Goal: Task Accomplishment & Management: Manage account settings

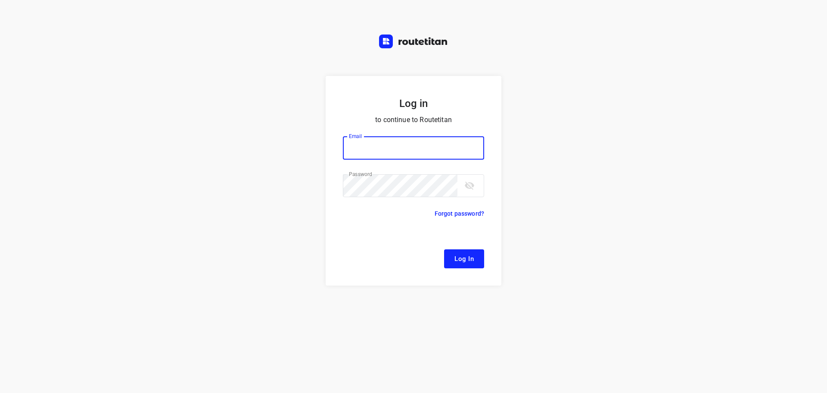
type input "[EMAIL_ADDRESS][DOMAIN_NAME]"
click at [477, 256] on button "Log In" at bounding box center [464, 258] width 40 height 19
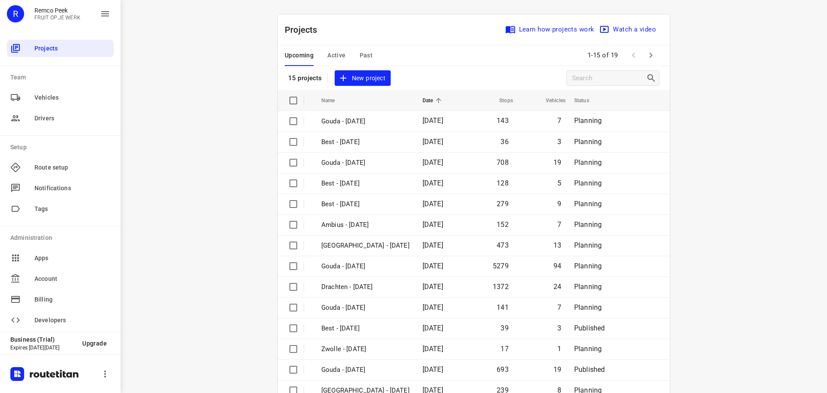
click at [343, 52] on div "Upcoming Active Past" at bounding box center [336, 55] width 102 height 21
click at [340, 54] on span "Active" at bounding box center [337, 55] width 18 height 11
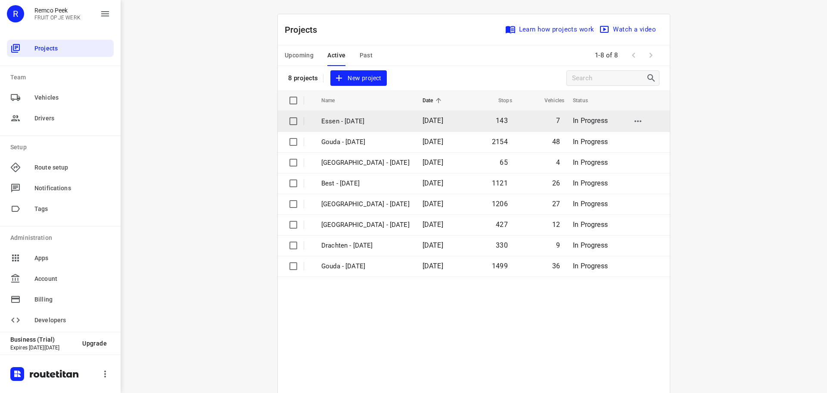
click at [360, 118] on p "Essen - [DATE]" at bounding box center [366, 121] width 88 height 10
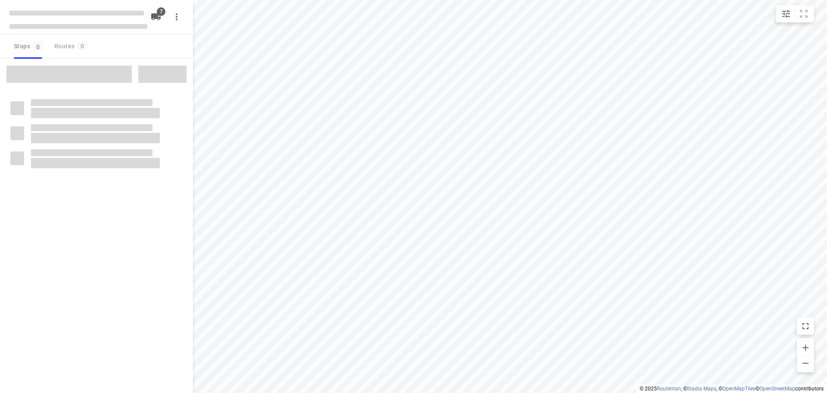
checkbox input "true"
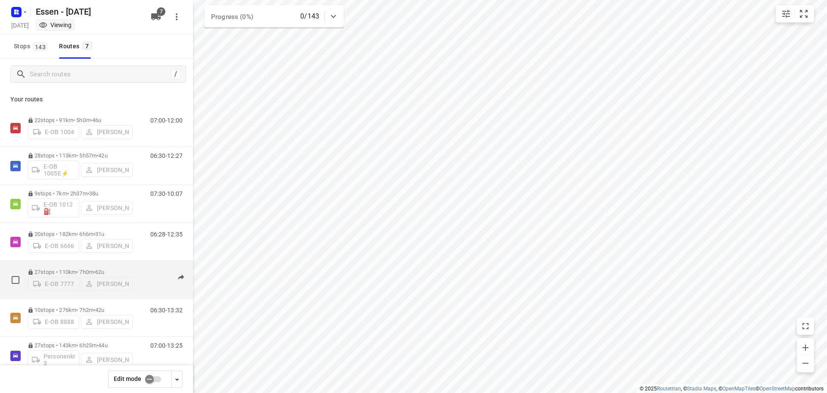
scroll to position [18, 0]
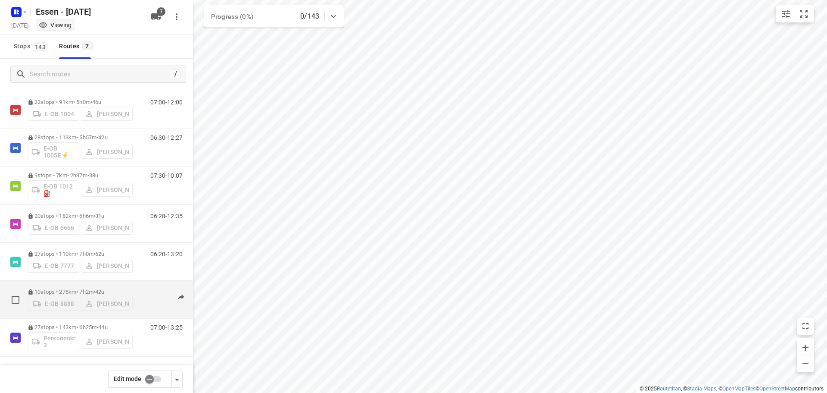
click at [68, 288] on p "10 stops • 276km • 7h2m • [DATE]" at bounding box center [80, 291] width 105 height 6
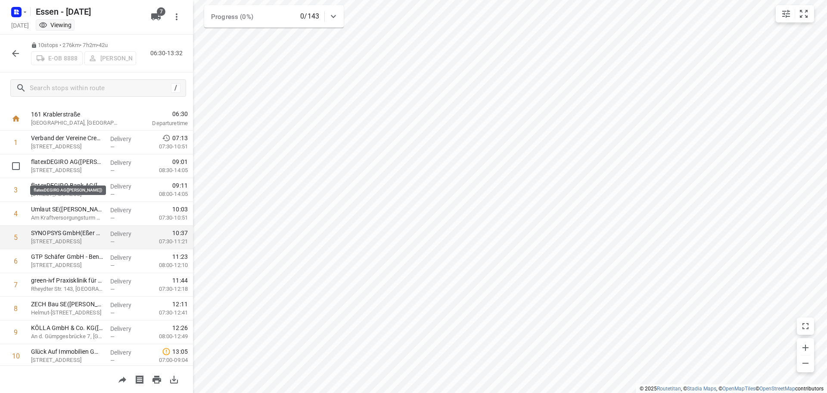
scroll to position [42, 0]
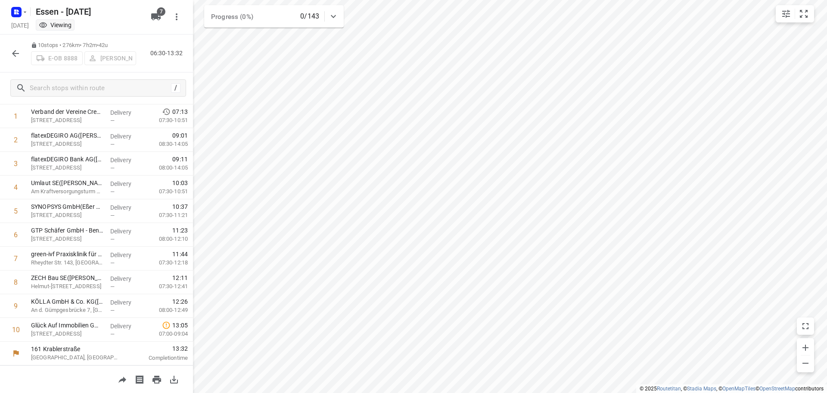
click at [15, 52] on icon "button" at bounding box center [15, 53] width 10 height 10
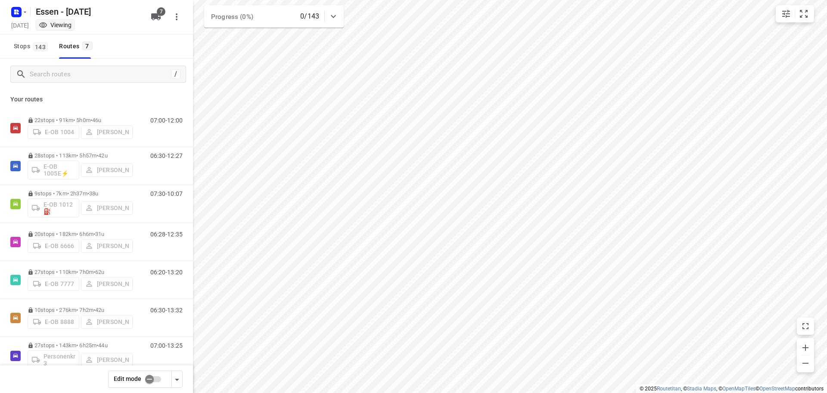
click at [150, 382] on input "checkbox" at bounding box center [149, 379] width 49 height 16
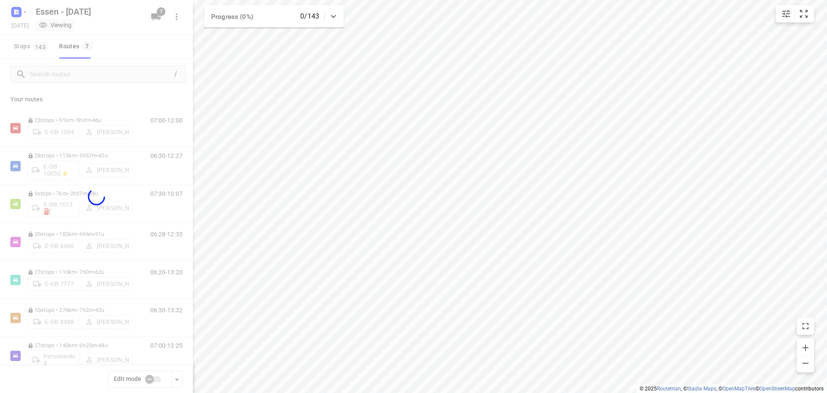
checkbox input "true"
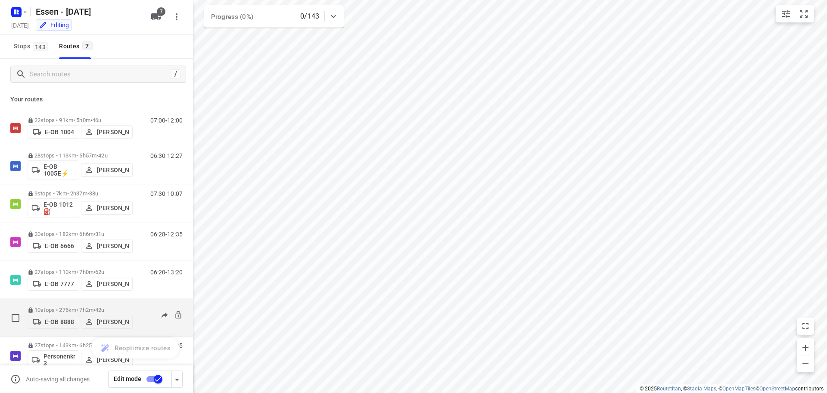
click at [89, 307] on p "10 stops • 276km • 7h2m • [DATE]" at bounding box center [80, 309] width 105 height 6
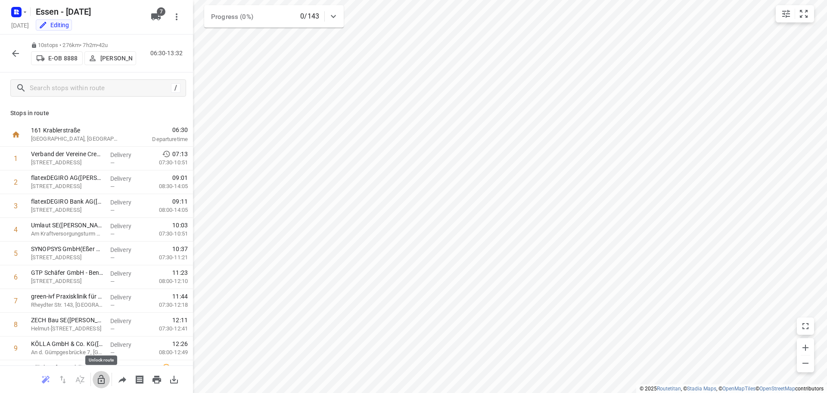
click at [103, 377] on icon "button" at bounding box center [101, 379] width 7 height 9
drag, startPoint x: 55, startPoint y: 281, endPoint x: 64, endPoint y: 232, distance: 50.4
click at [64, 232] on div "1 Verband der Vereine Creditreform e.V.([PERSON_NAME]) [GEOGRAPHIC_DATA] 13, Ne…" at bounding box center [96, 265] width 193 height 237
drag, startPoint x: 55, startPoint y: 303, endPoint x: 63, endPoint y: 281, distance: 23.1
drag, startPoint x: 57, startPoint y: 299, endPoint x: 69, endPoint y: 250, distance: 50.3
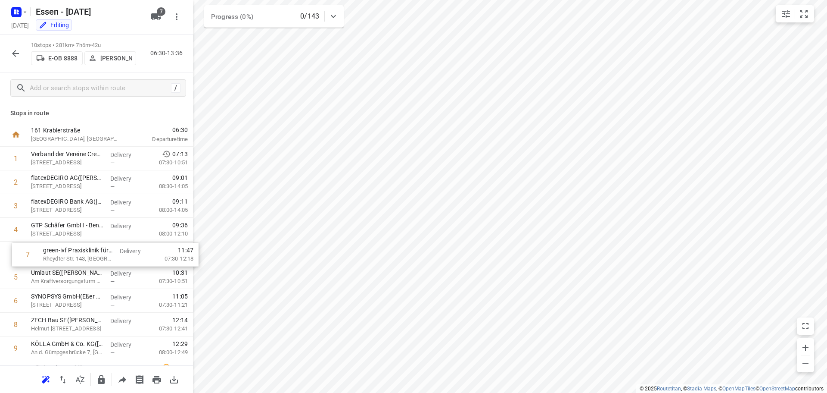
click at [69, 250] on div "1 Verband der Vereine Creditreform e.V.([PERSON_NAME]) Hammfelddamm 13, Neuss D…" at bounding box center [96, 265] width 193 height 237
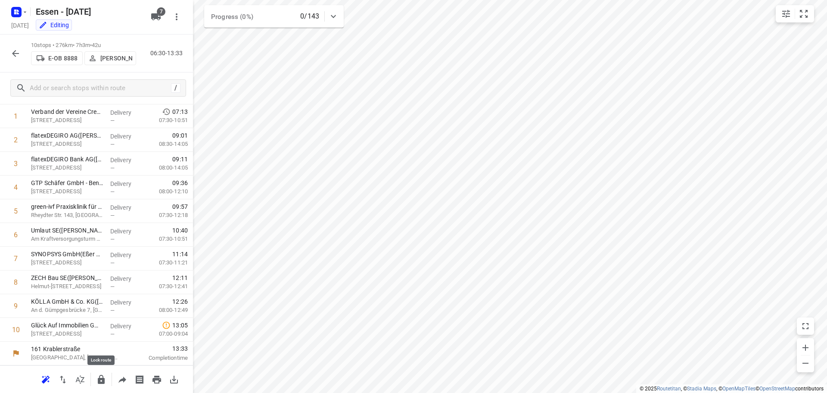
click at [99, 381] on icon "button" at bounding box center [101, 379] width 7 height 9
click at [19, 53] on icon "button" at bounding box center [15, 53] width 10 height 10
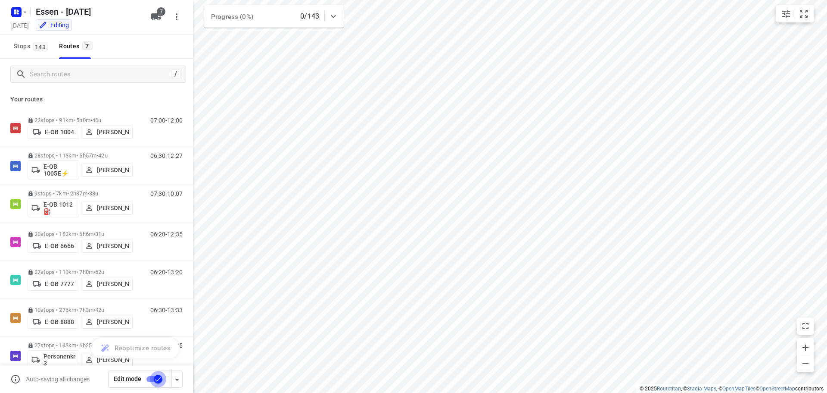
click at [152, 375] on input "checkbox" at bounding box center [158, 379] width 49 height 16
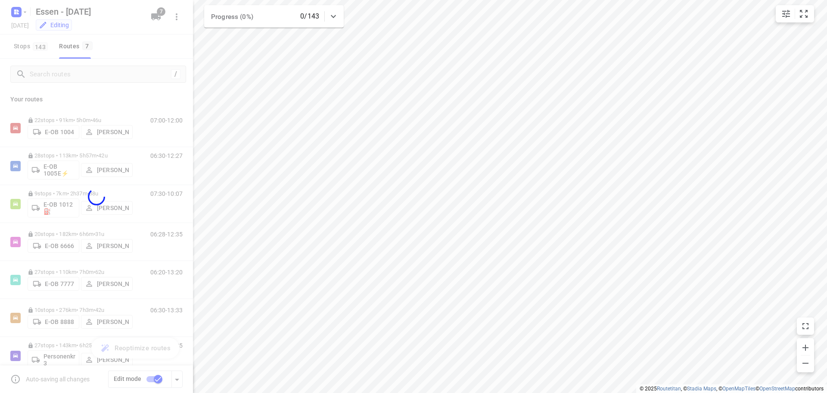
checkbox input "false"
